Goal: Transaction & Acquisition: Purchase product/service

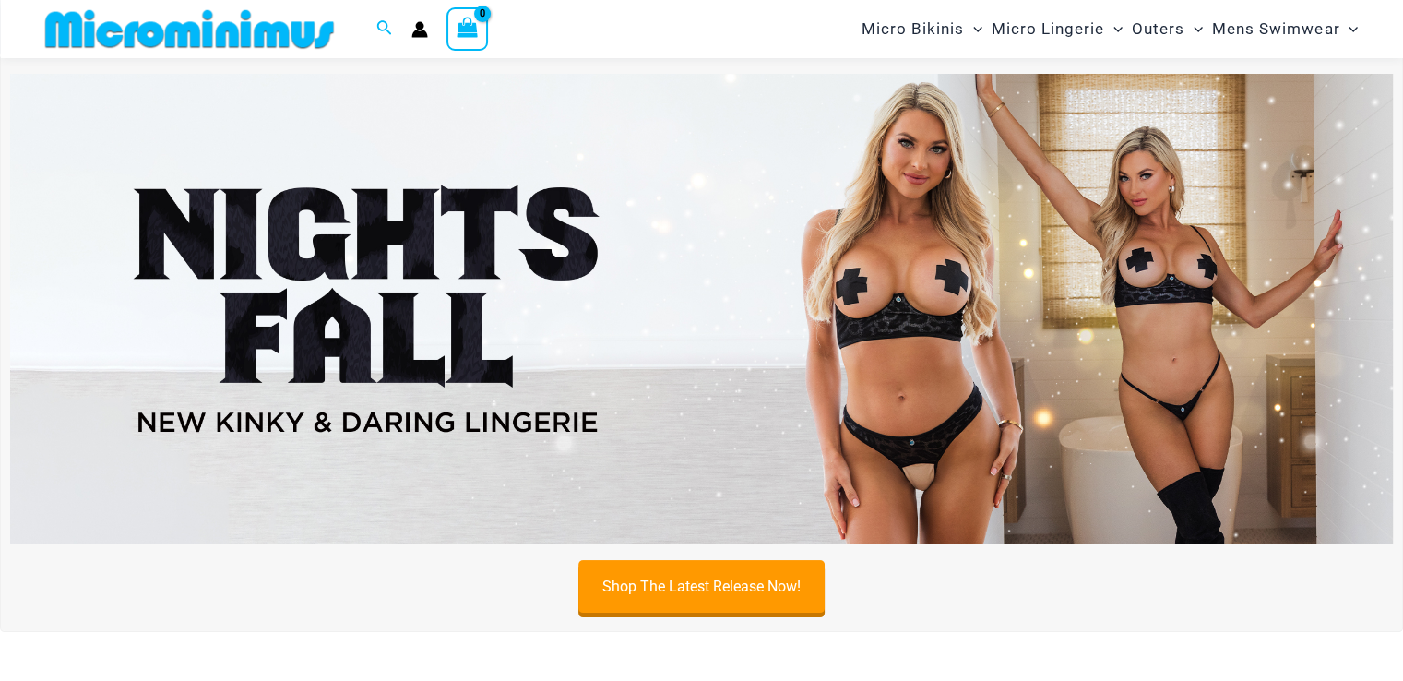
scroll to position [72, 0]
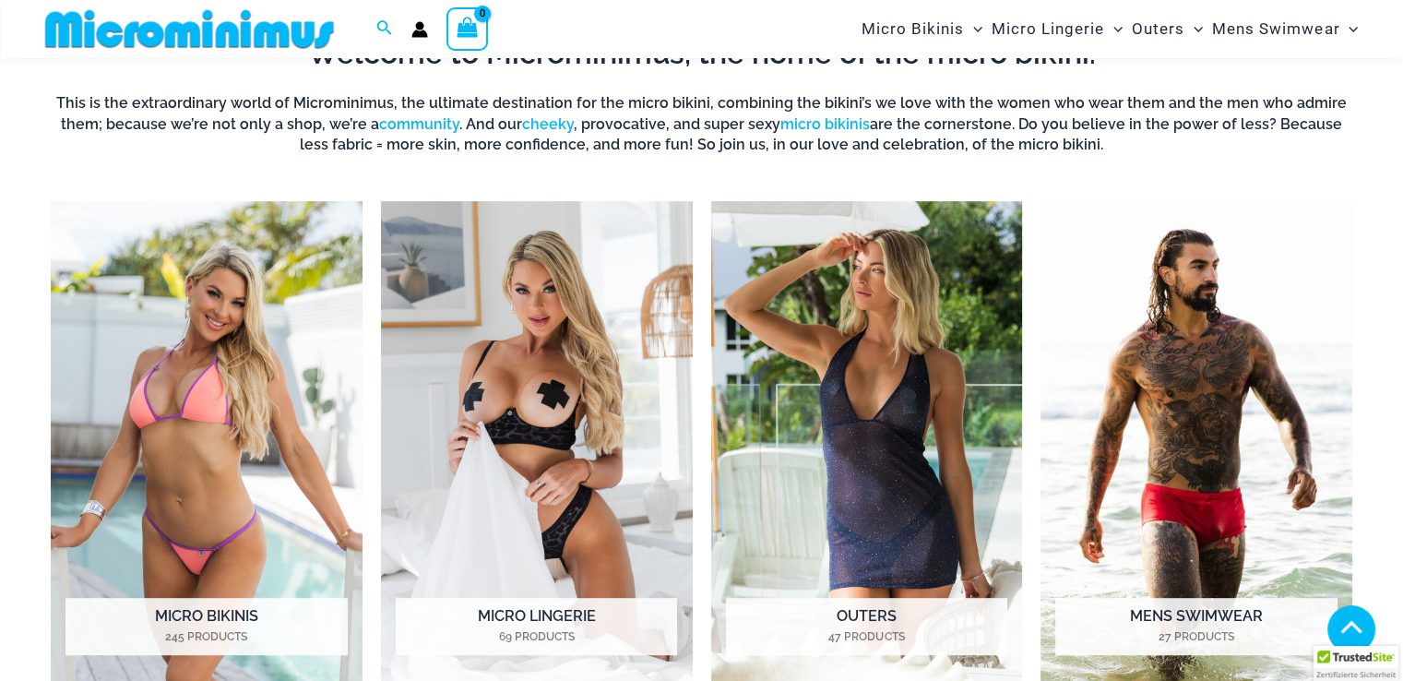
scroll to position [711, 0]
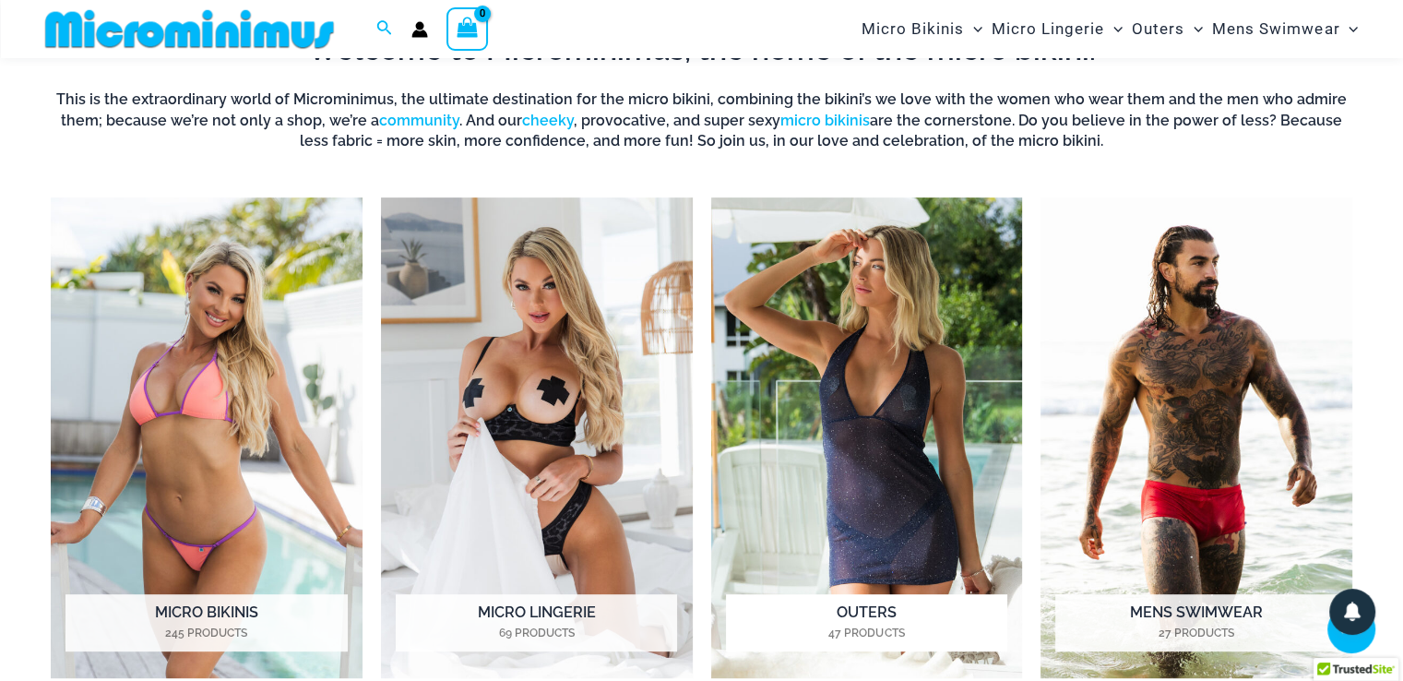
click at [908, 476] on img "Visit product category Outers" at bounding box center [867, 437] width 312 height 481
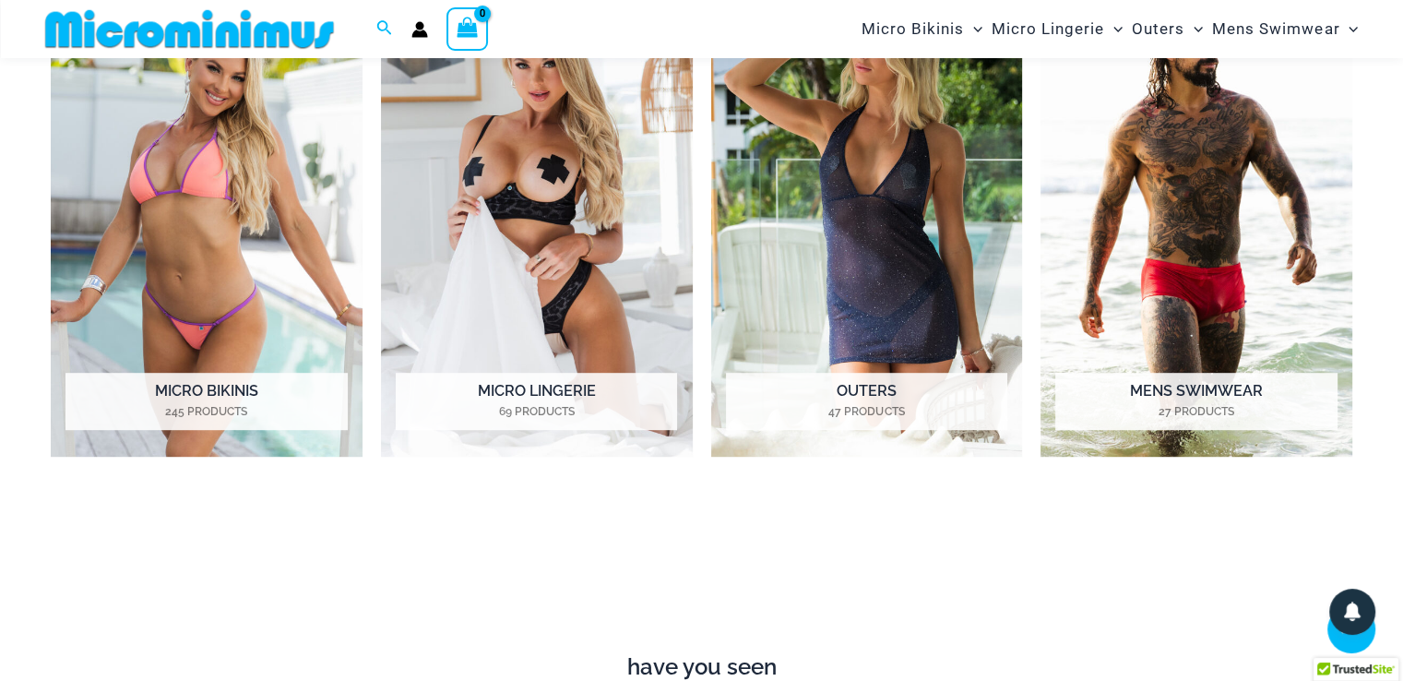
scroll to position [920, 0]
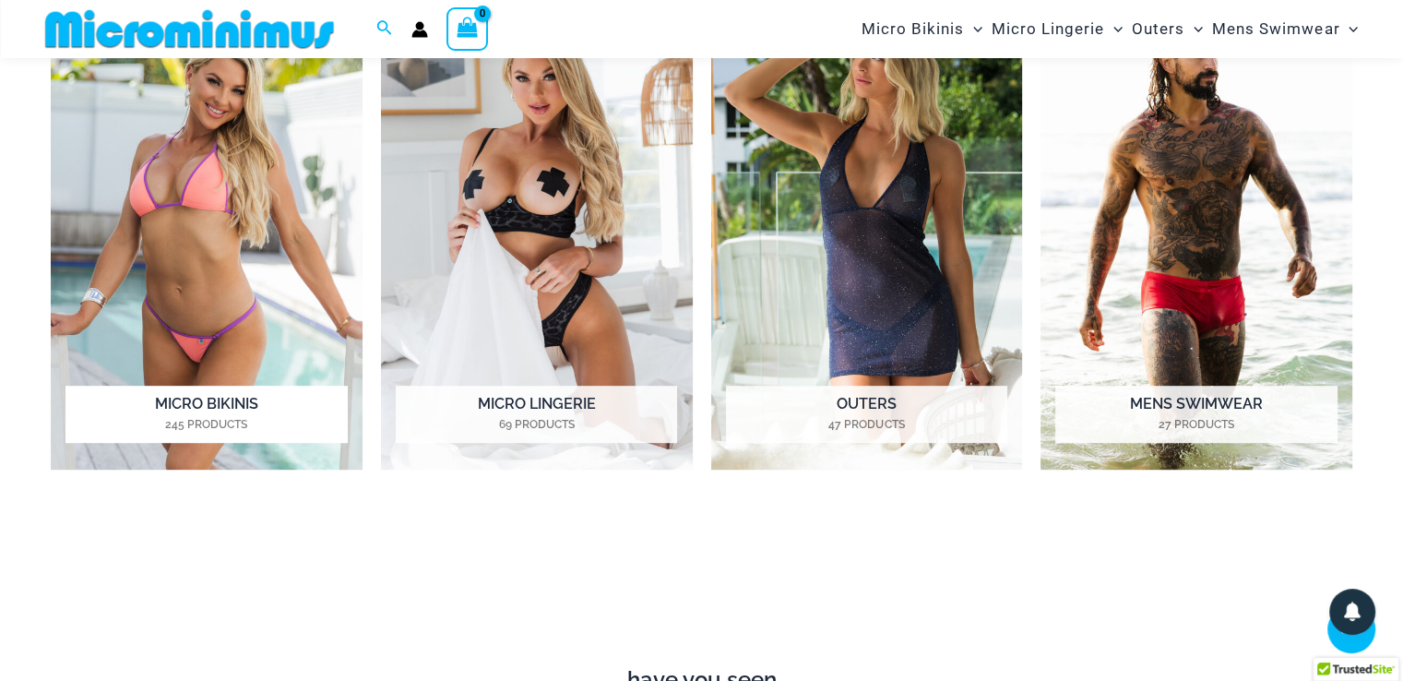
click at [215, 278] on img "Visit product category Micro Bikinis" at bounding box center [207, 229] width 312 height 481
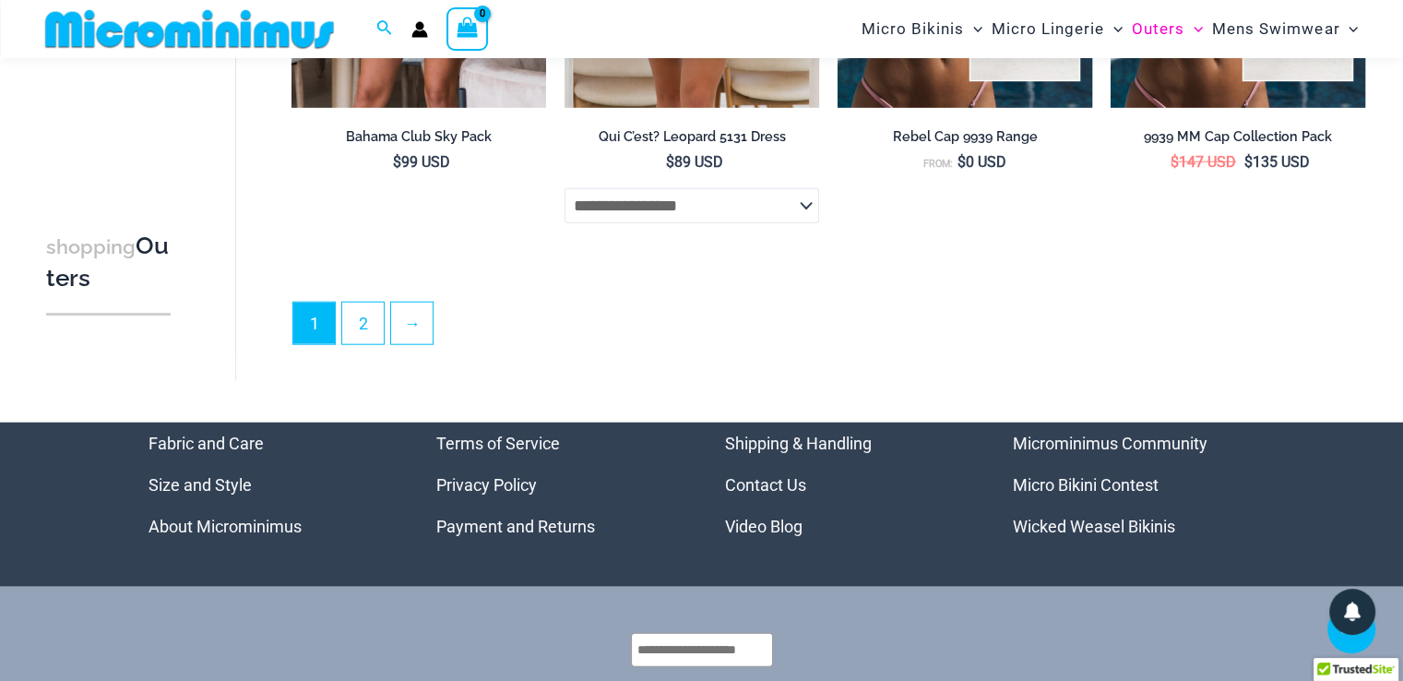
scroll to position [4518, 0]
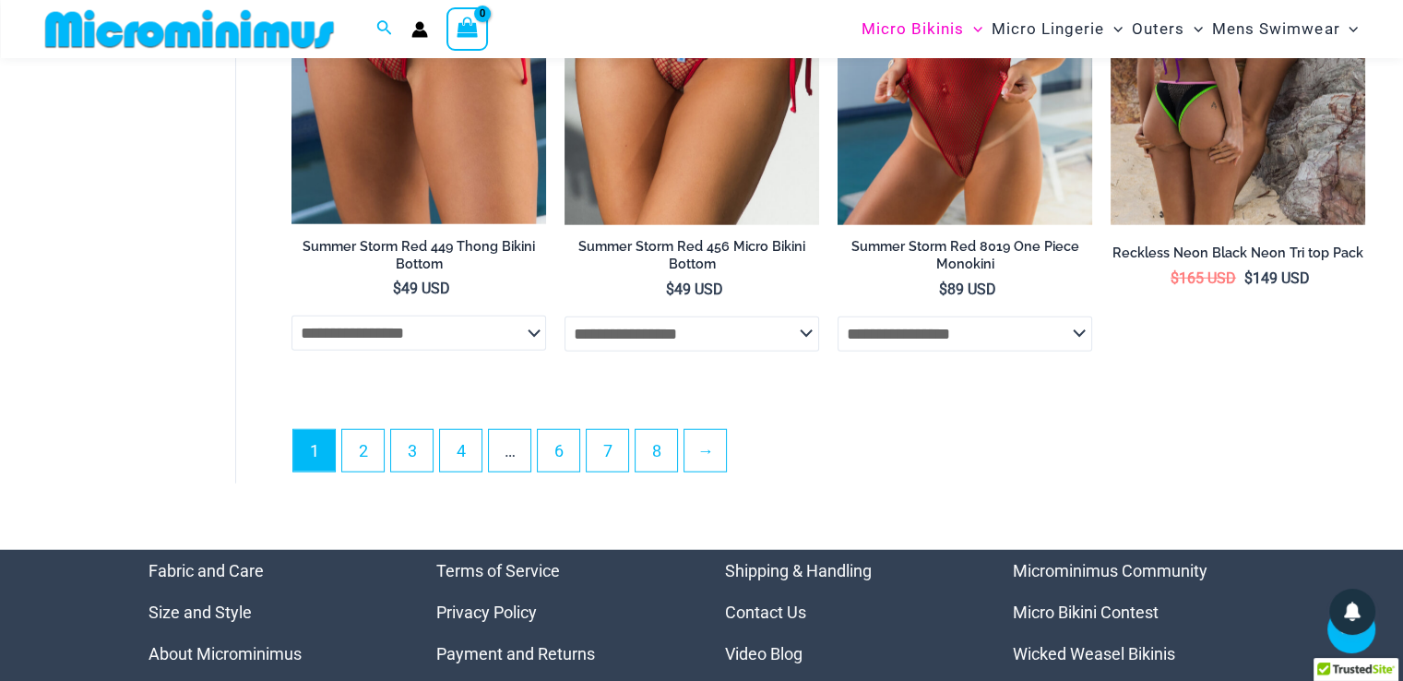
scroll to position [4752, 0]
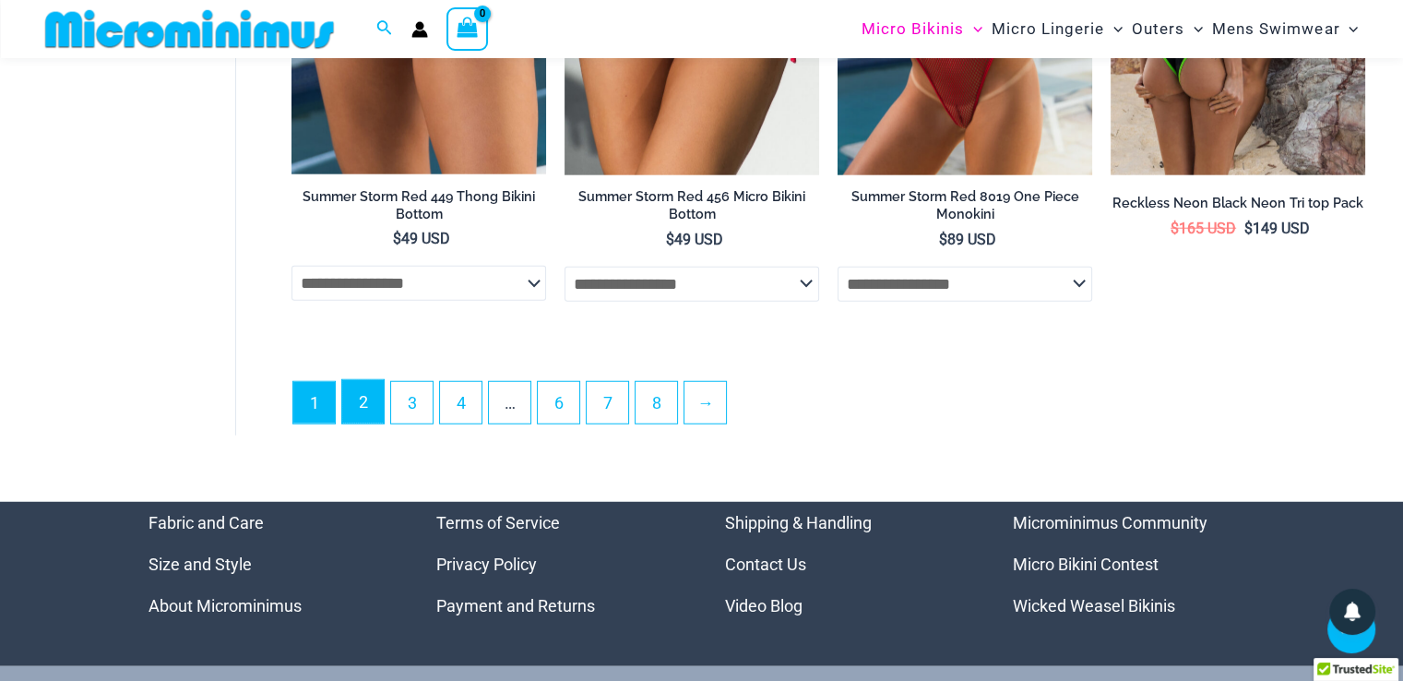
click at [363, 388] on link "2" at bounding box center [363, 401] width 42 height 43
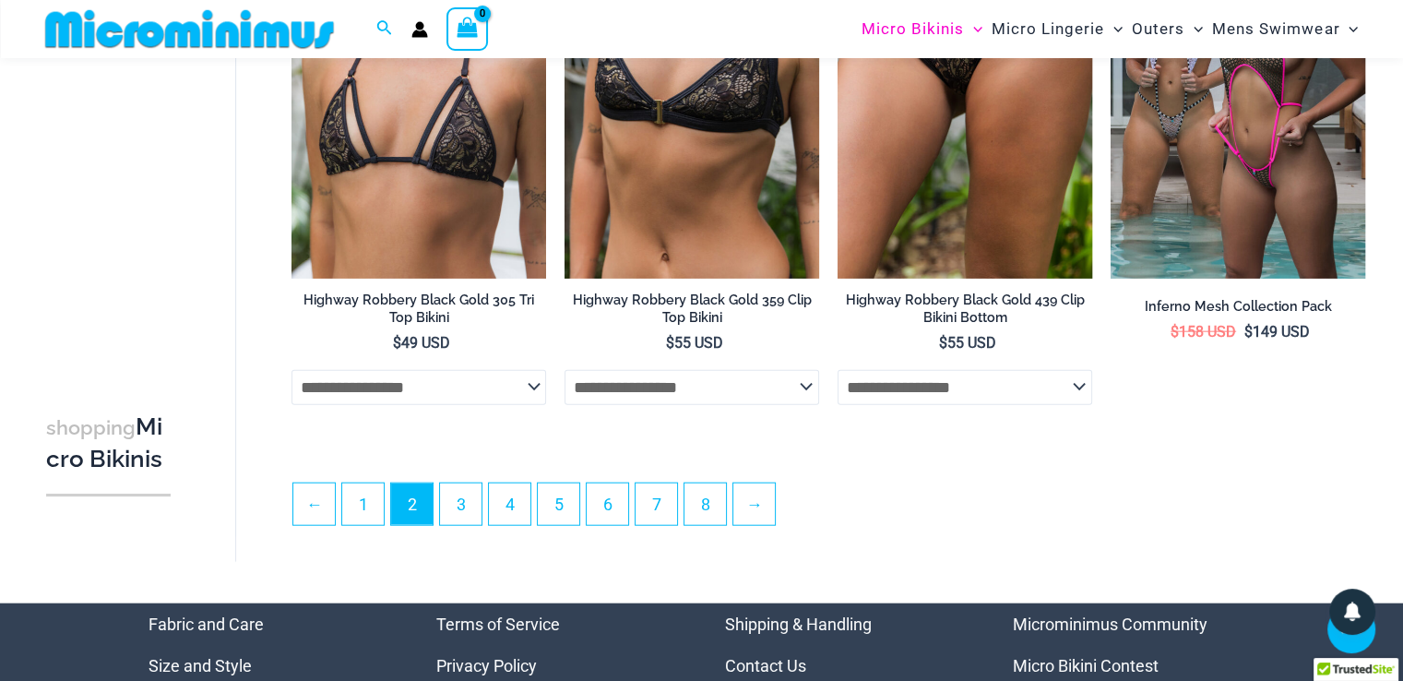
scroll to position [4359, 0]
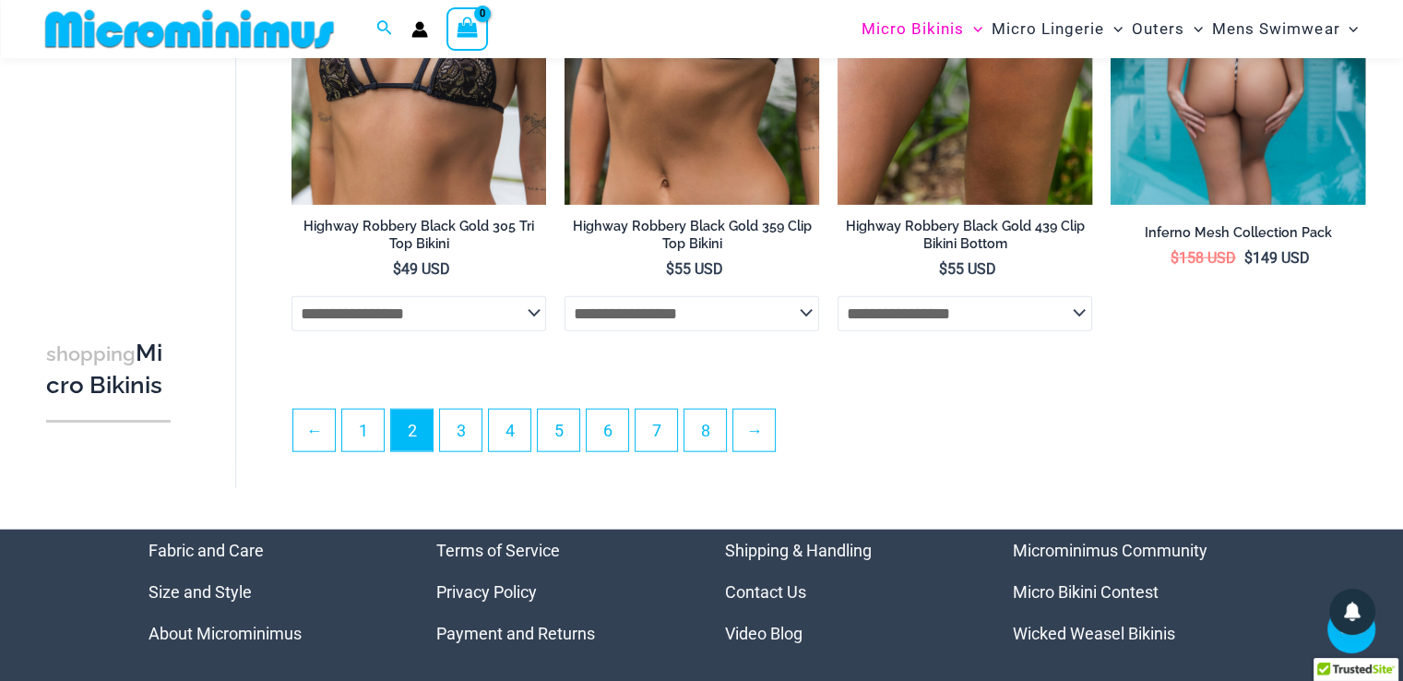
click at [1235, 98] on img at bounding box center [1238, 14] width 255 height 382
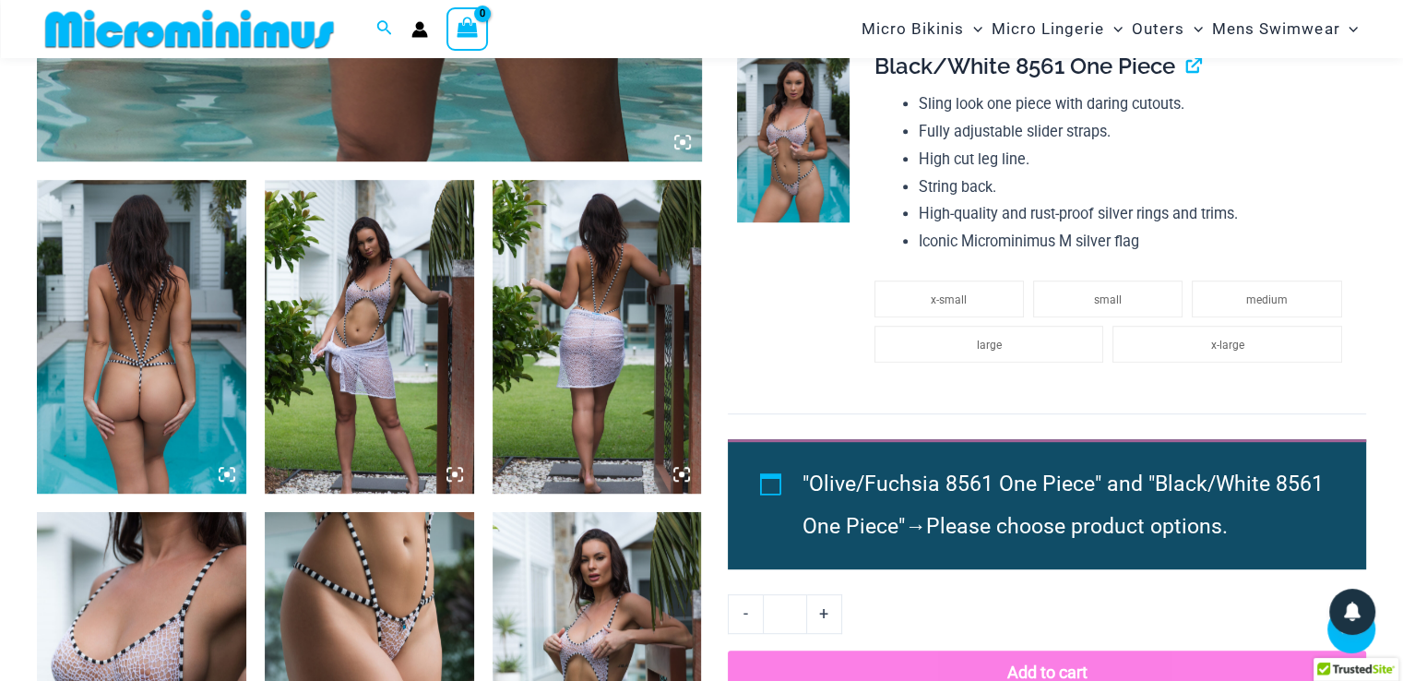
scroll to position [1151, 0]
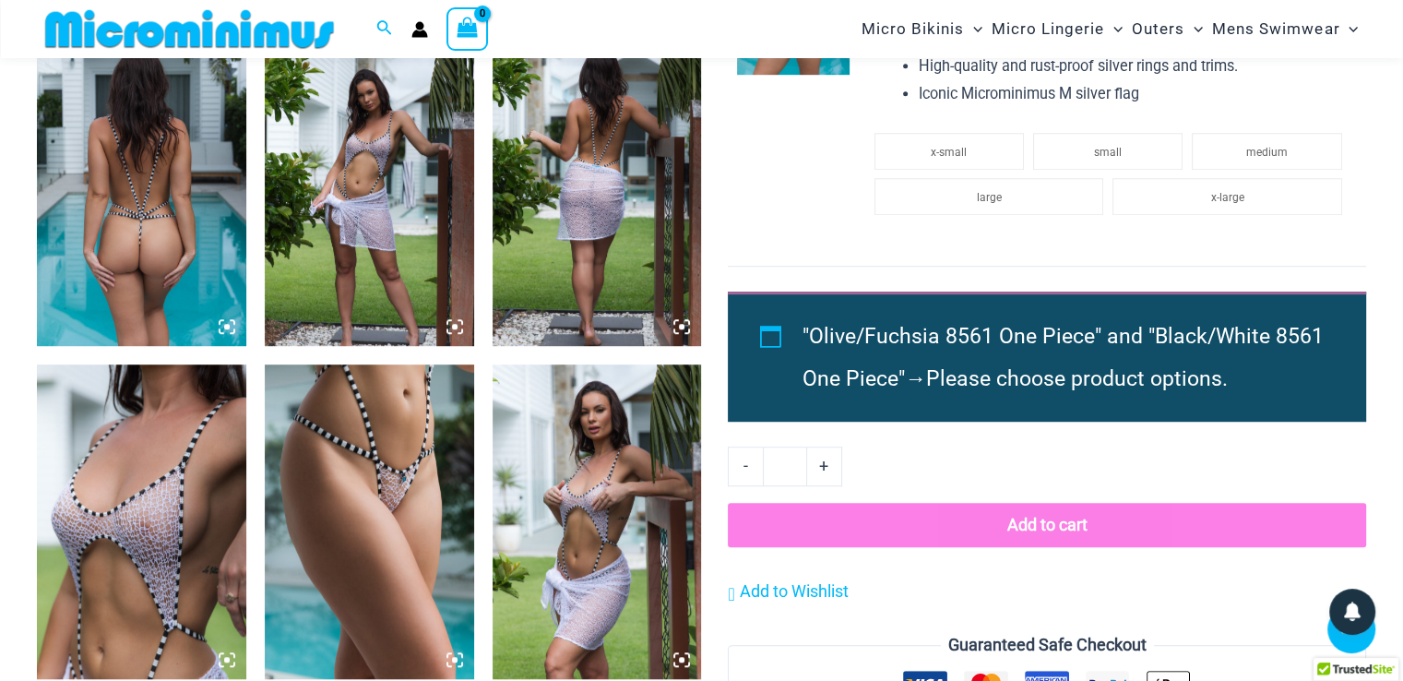
click at [602, 519] on img at bounding box center [597, 521] width 209 height 314
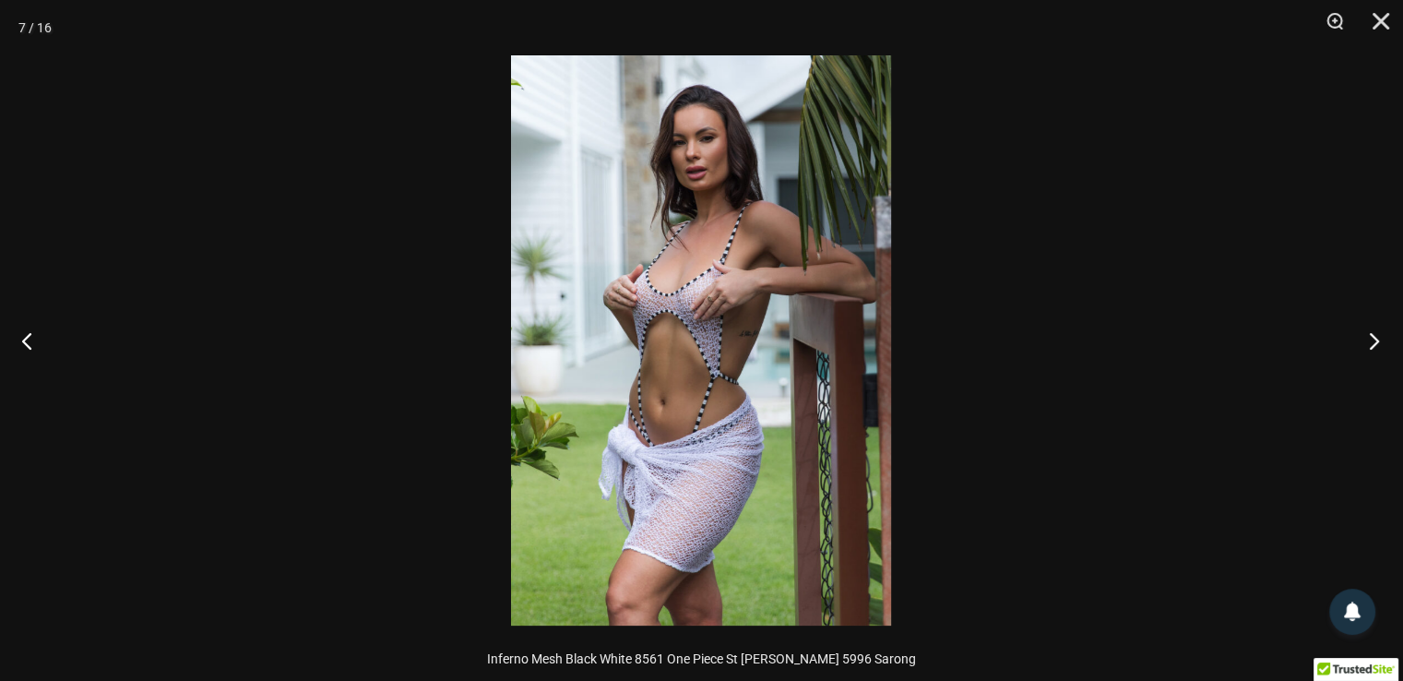
click at [1371, 329] on button "Next" at bounding box center [1368, 340] width 69 height 92
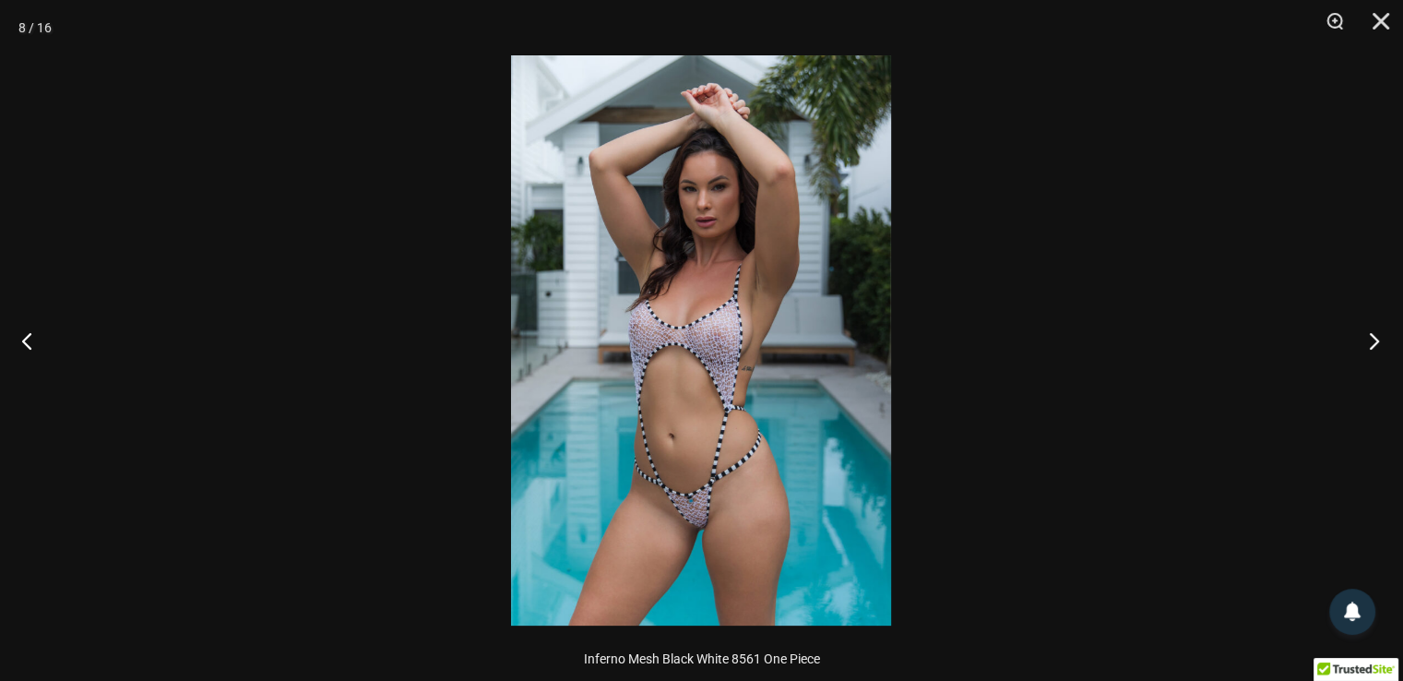
click at [1371, 329] on button "Next" at bounding box center [1368, 340] width 69 height 92
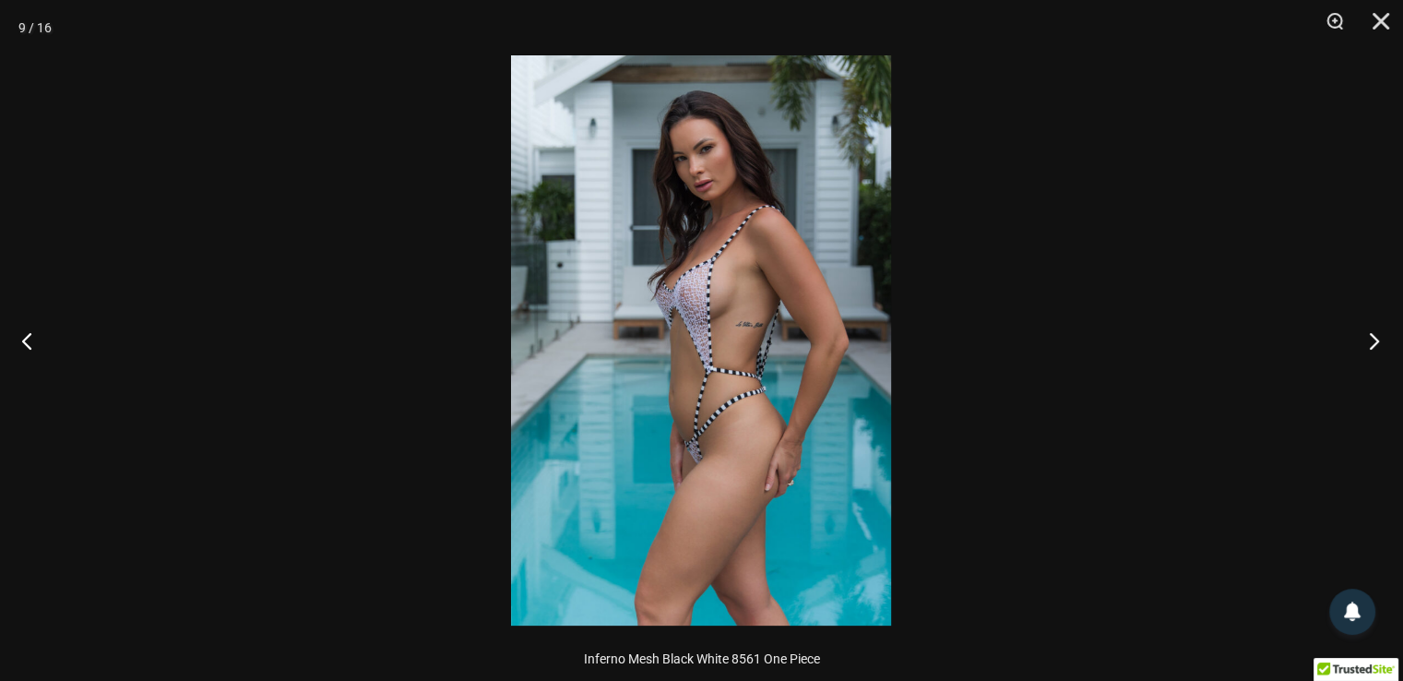
click at [1371, 329] on button "Next" at bounding box center [1368, 340] width 69 height 92
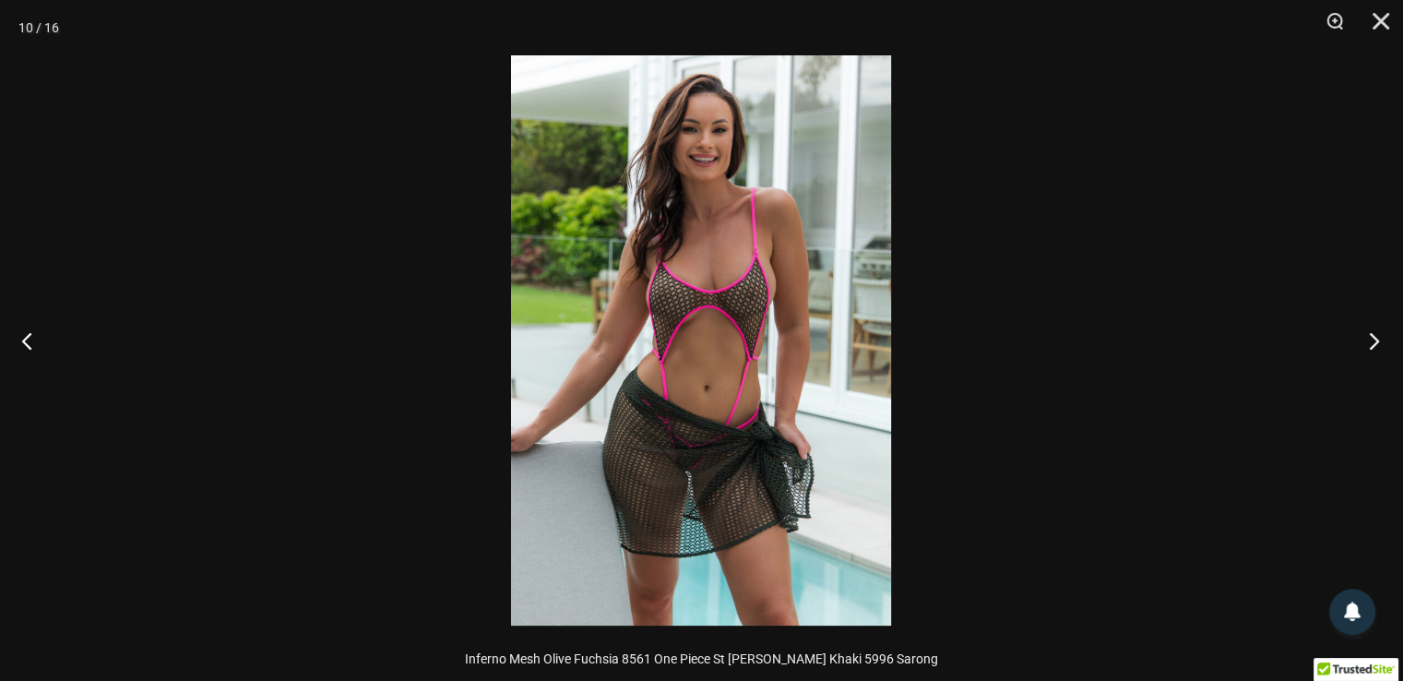
click at [1371, 329] on button "Next" at bounding box center [1368, 340] width 69 height 92
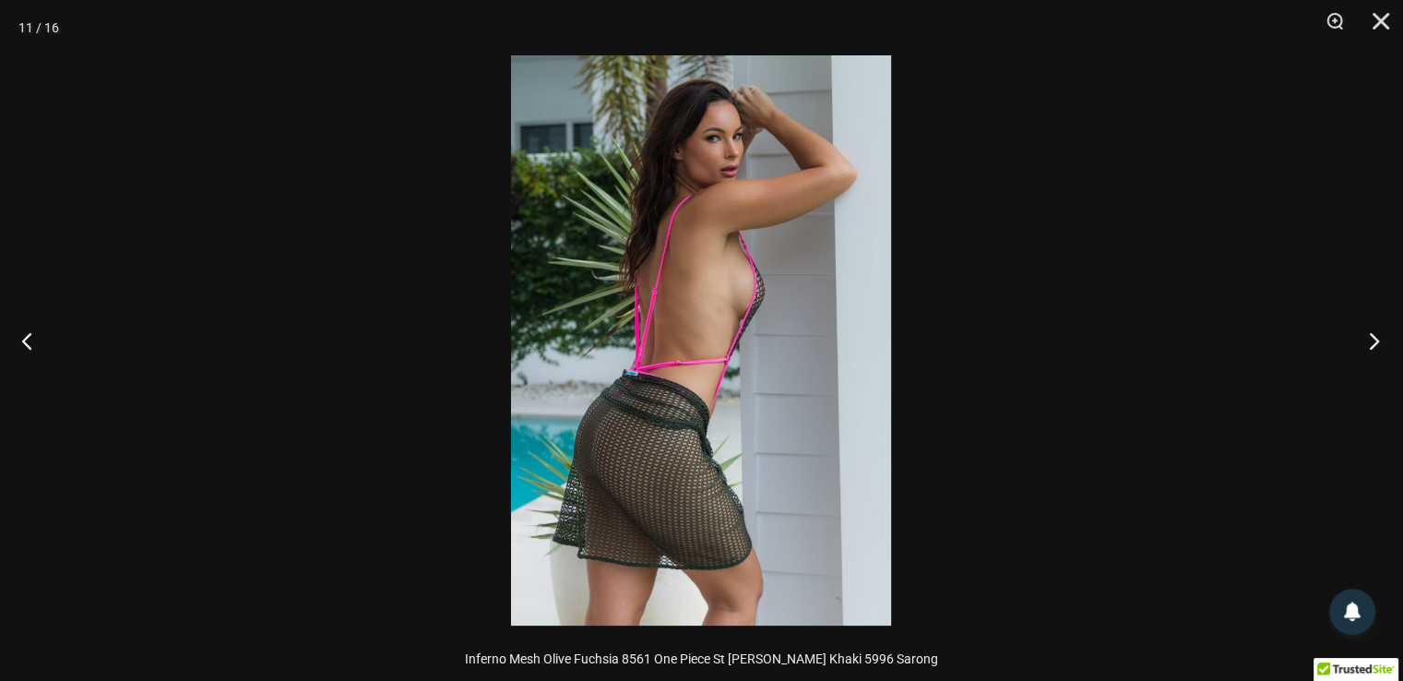
click at [1371, 329] on button "Next" at bounding box center [1368, 340] width 69 height 92
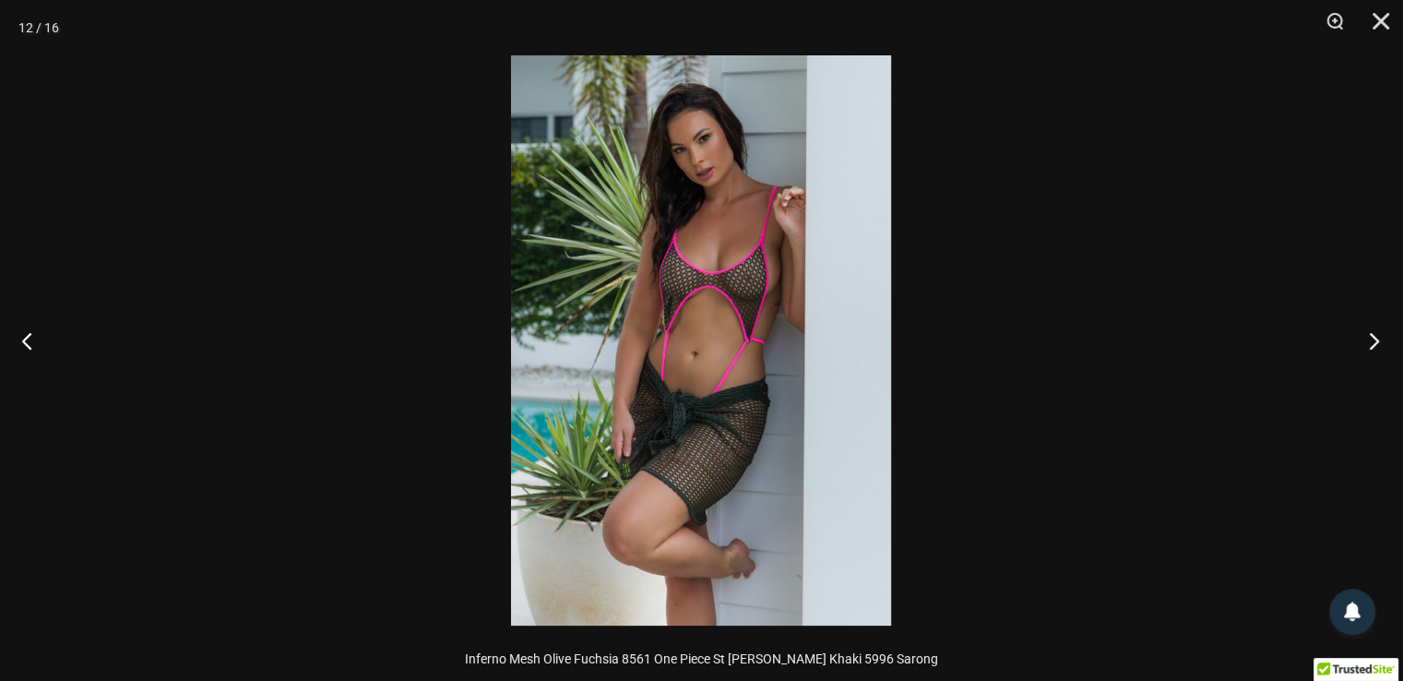
click at [1371, 329] on button "Next" at bounding box center [1368, 340] width 69 height 92
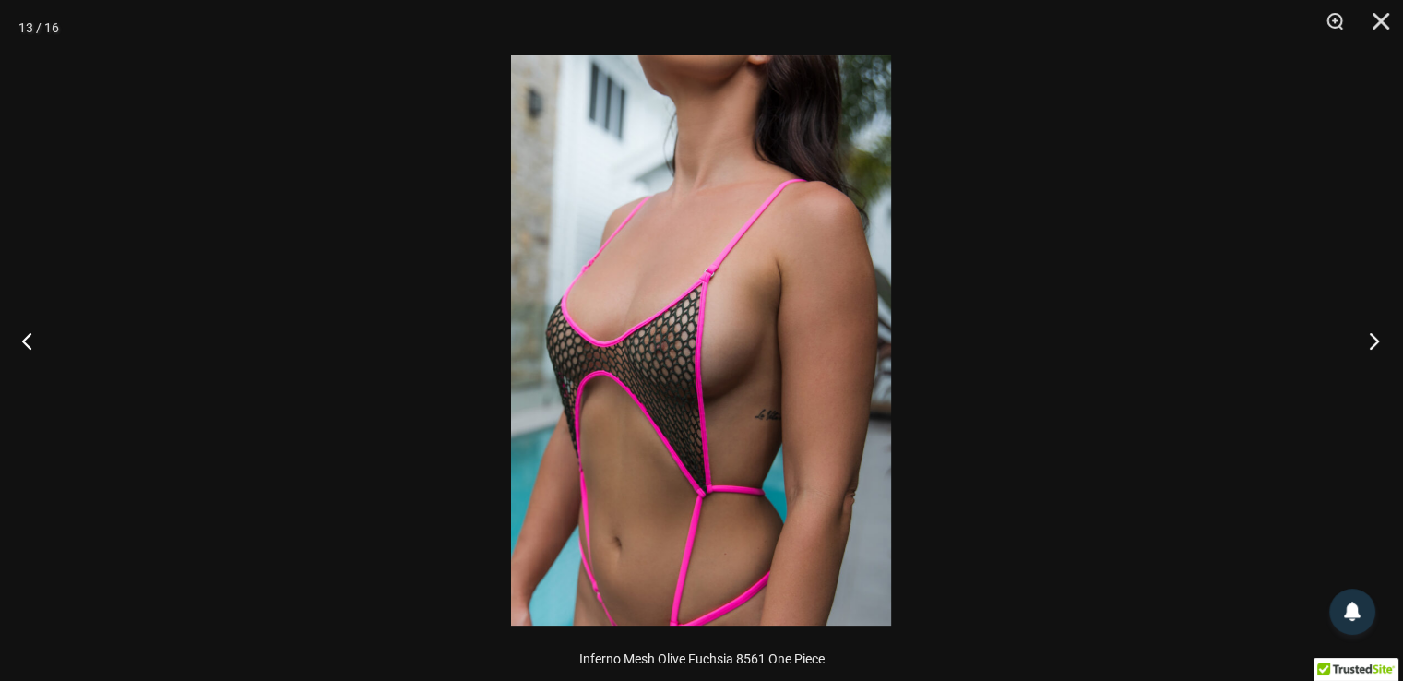
click at [1371, 329] on button "Next" at bounding box center [1368, 340] width 69 height 92
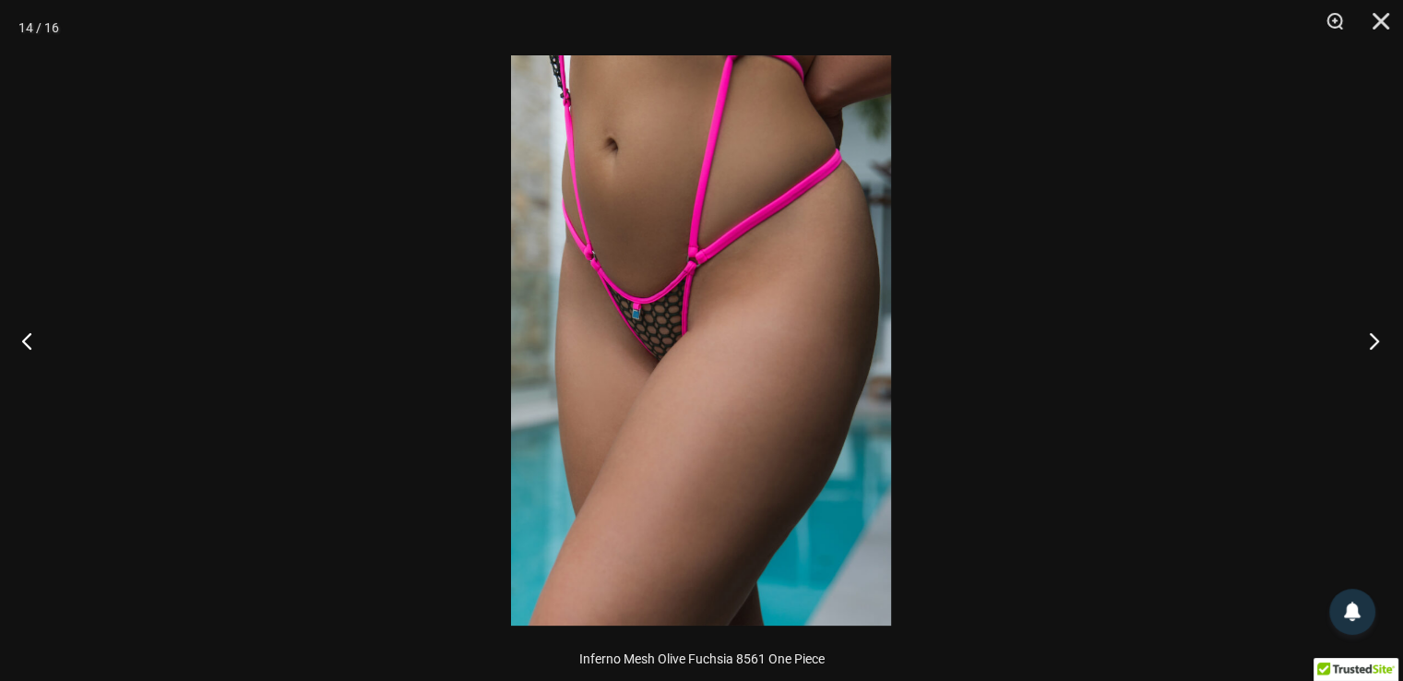
click at [1371, 329] on button "Next" at bounding box center [1368, 340] width 69 height 92
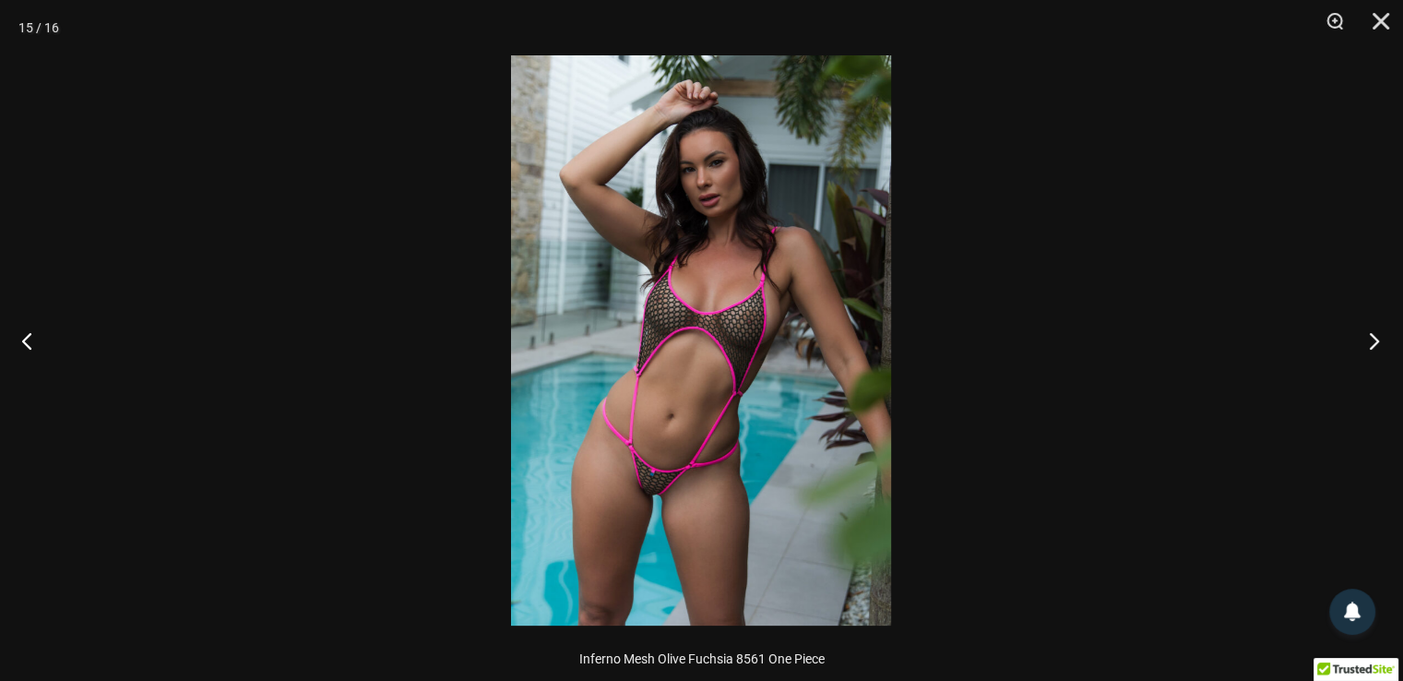
click at [1371, 329] on button "Next" at bounding box center [1368, 340] width 69 height 92
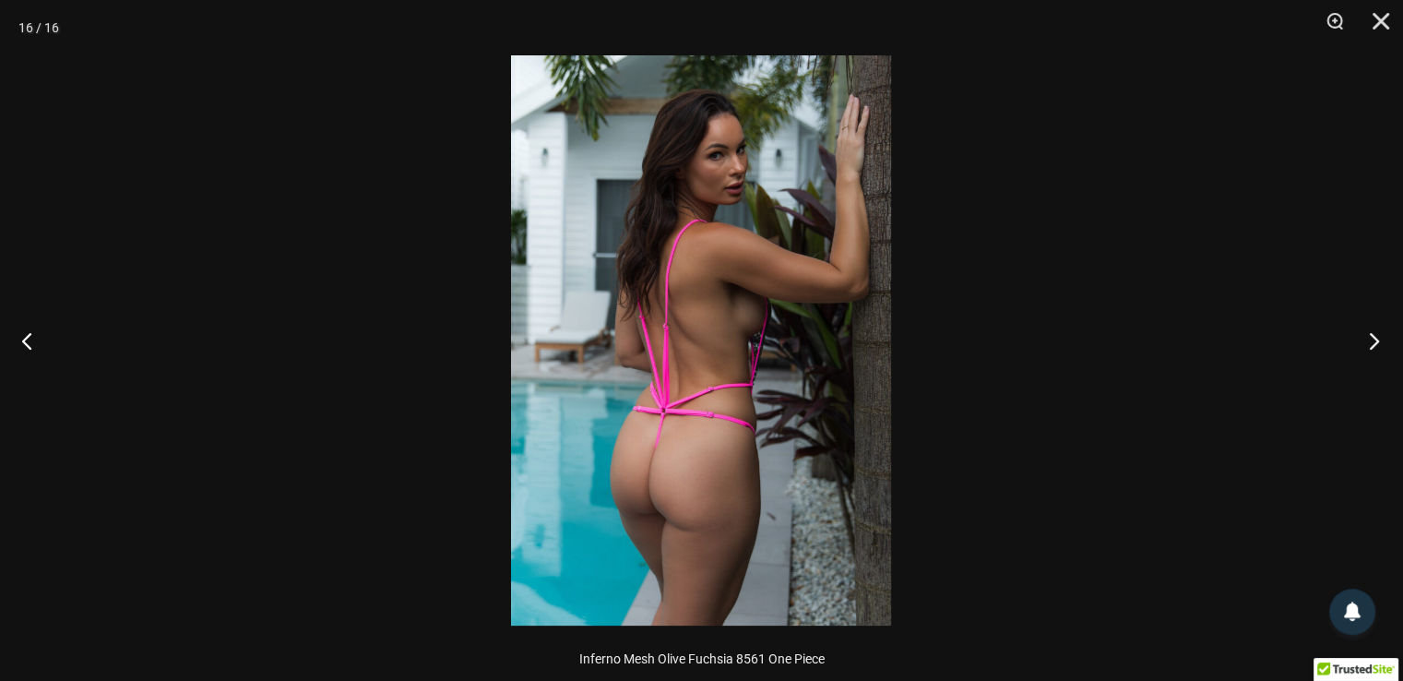
click at [1371, 329] on button "Next" at bounding box center [1368, 340] width 69 height 92
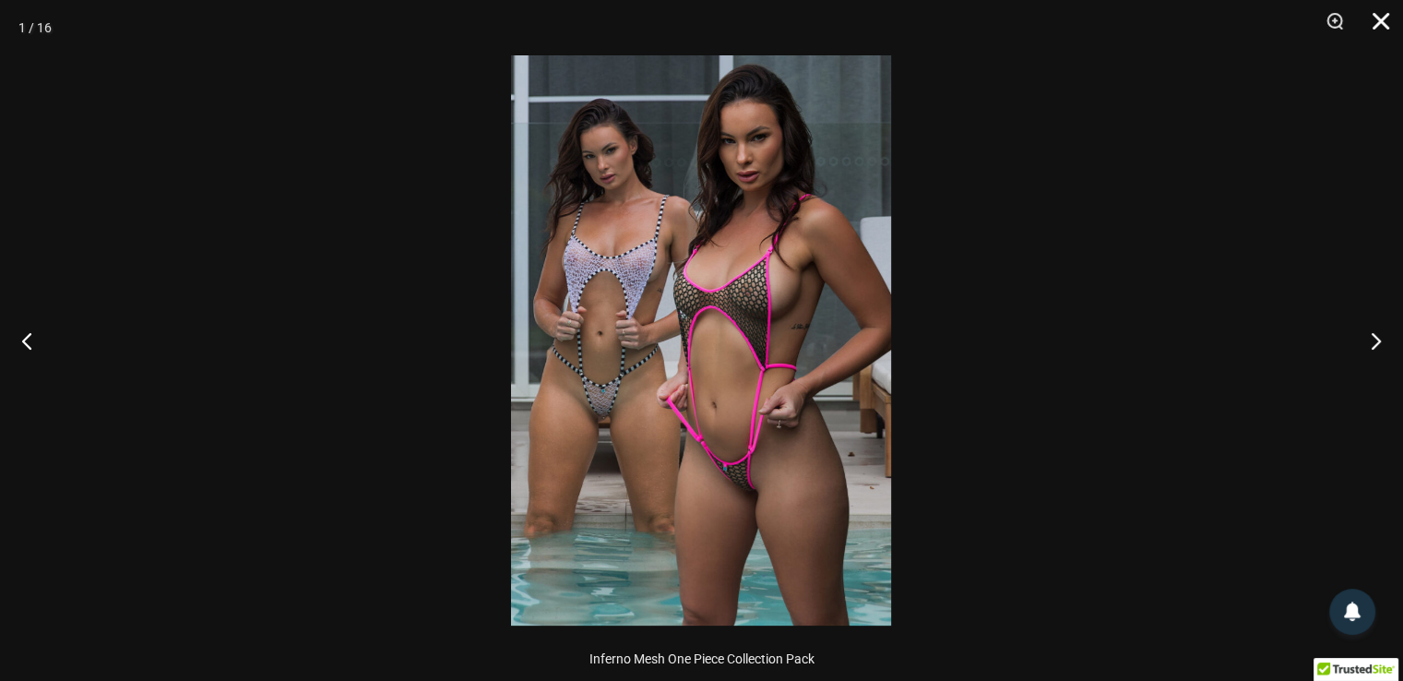
click at [1377, 22] on button "Close" at bounding box center [1375, 27] width 46 height 55
